Goal: Check status: Check status

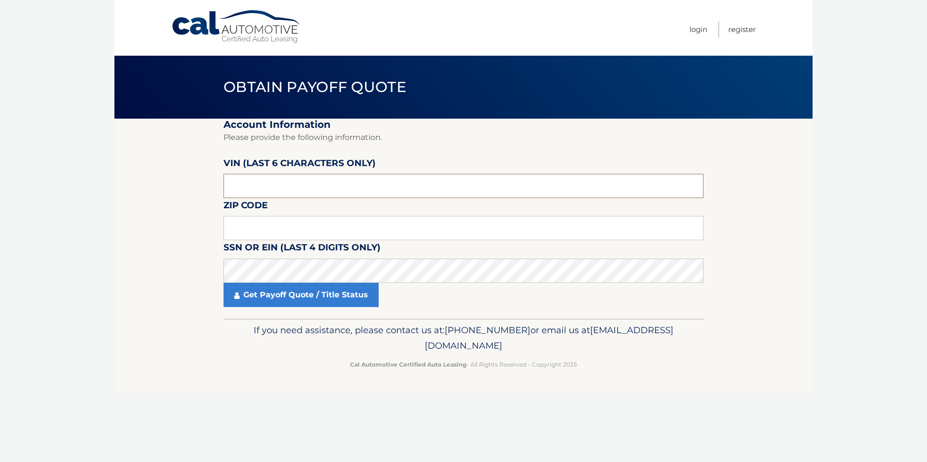
click at [269, 184] on input "text" at bounding box center [463, 186] width 480 height 24
type input "689266"
click at [335, 223] on input "text" at bounding box center [463, 228] width 480 height 24
type input "14004"
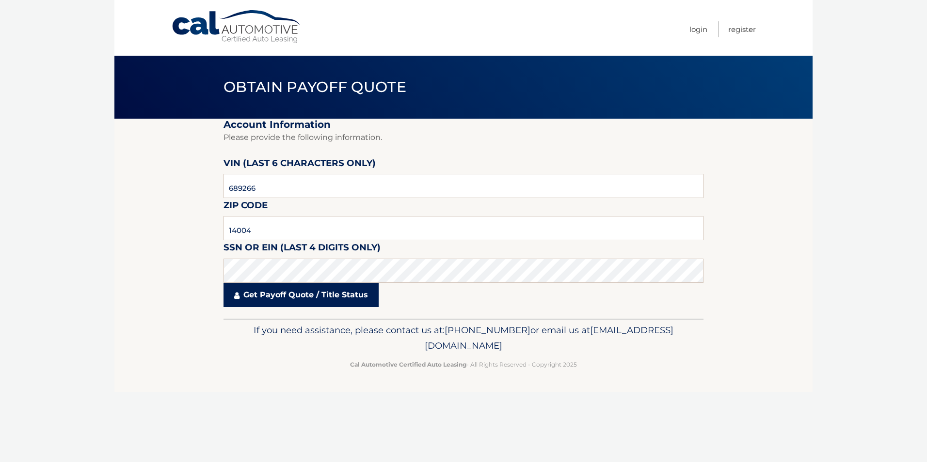
click at [285, 296] on link "Get Payoff Quote / Title Status" at bounding box center [300, 295] width 155 height 24
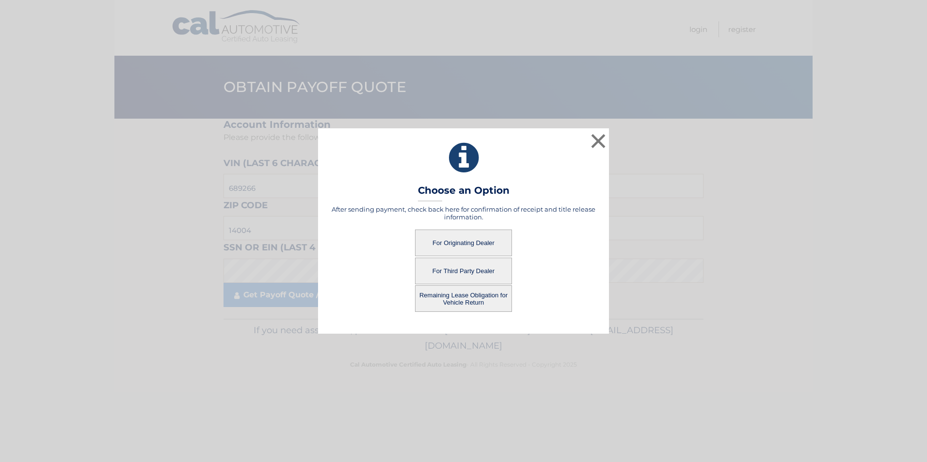
click at [460, 242] on button "For Originating Dealer" at bounding box center [463, 243] width 97 height 27
click at [463, 243] on button "For Originating Dealer" at bounding box center [463, 243] width 97 height 27
click at [462, 243] on button "For Originating Dealer" at bounding box center [463, 243] width 97 height 27
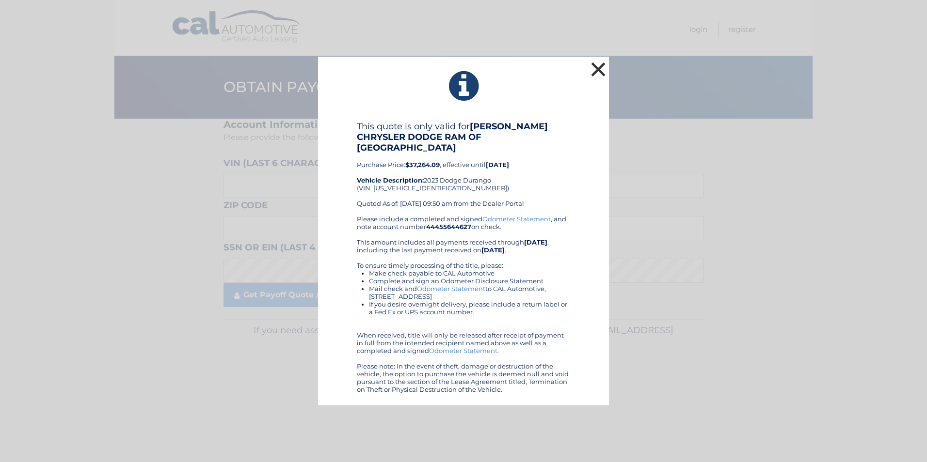
click at [598, 75] on button "×" at bounding box center [597, 69] width 19 height 19
